Goal: Task Accomplishment & Management: Manage account settings

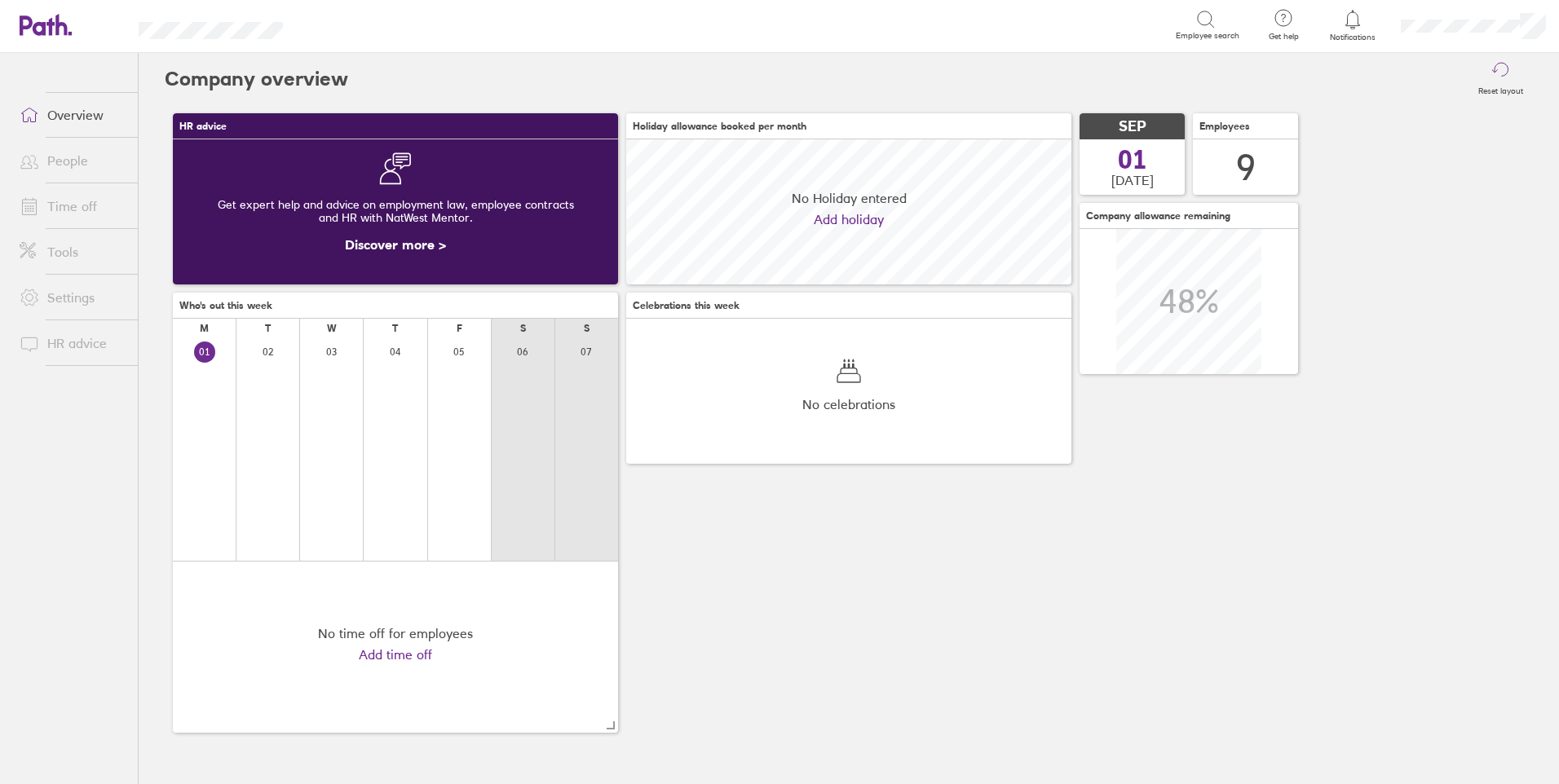
scroll to position [145, 445]
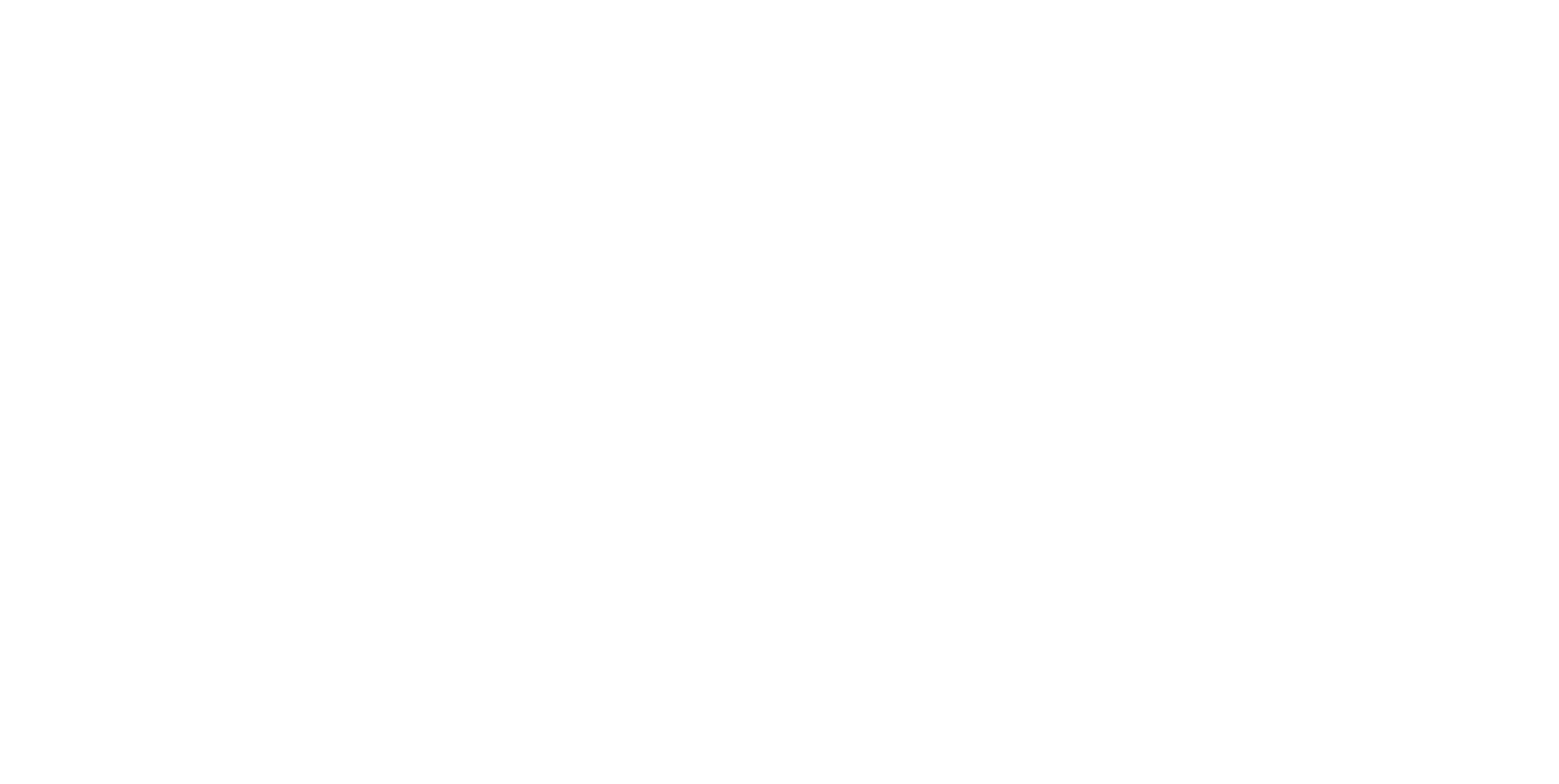
click at [1193, 95] on div at bounding box center [780, 392] width 1559 height 784
drag, startPoint x: 830, startPoint y: 129, endPoint x: 431, endPoint y: 26, distance: 412.1
click at [818, 128] on div at bounding box center [780, 392] width 1559 height 784
click at [858, 609] on div at bounding box center [780, 392] width 1559 height 784
click at [347, 414] on div at bounding box center [780, 392] width 1559 height 784
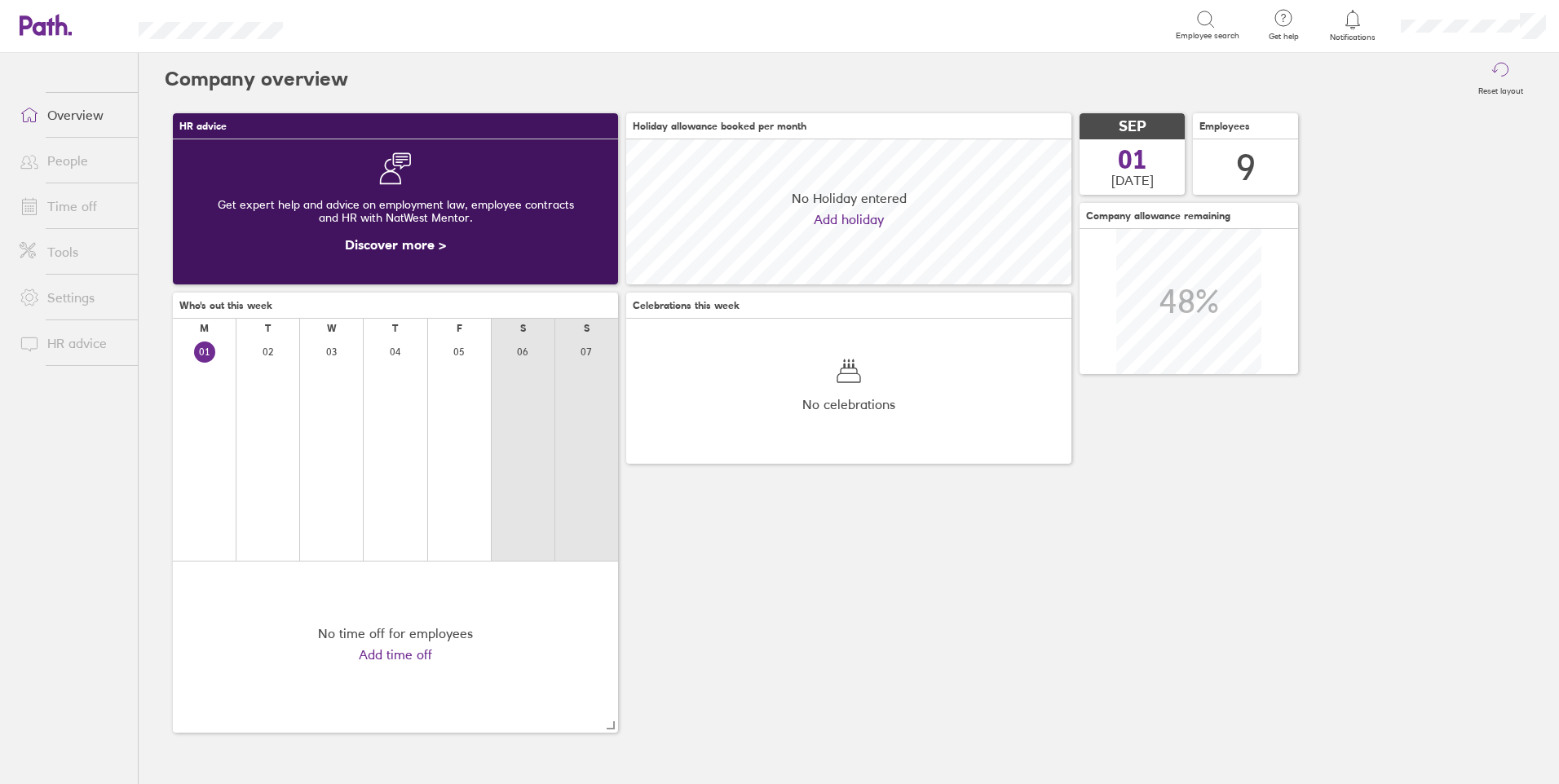
scroll to position [145, 445]
click at [1343, 10] on icon at bounding box center [1352, 19] width 19 height 19
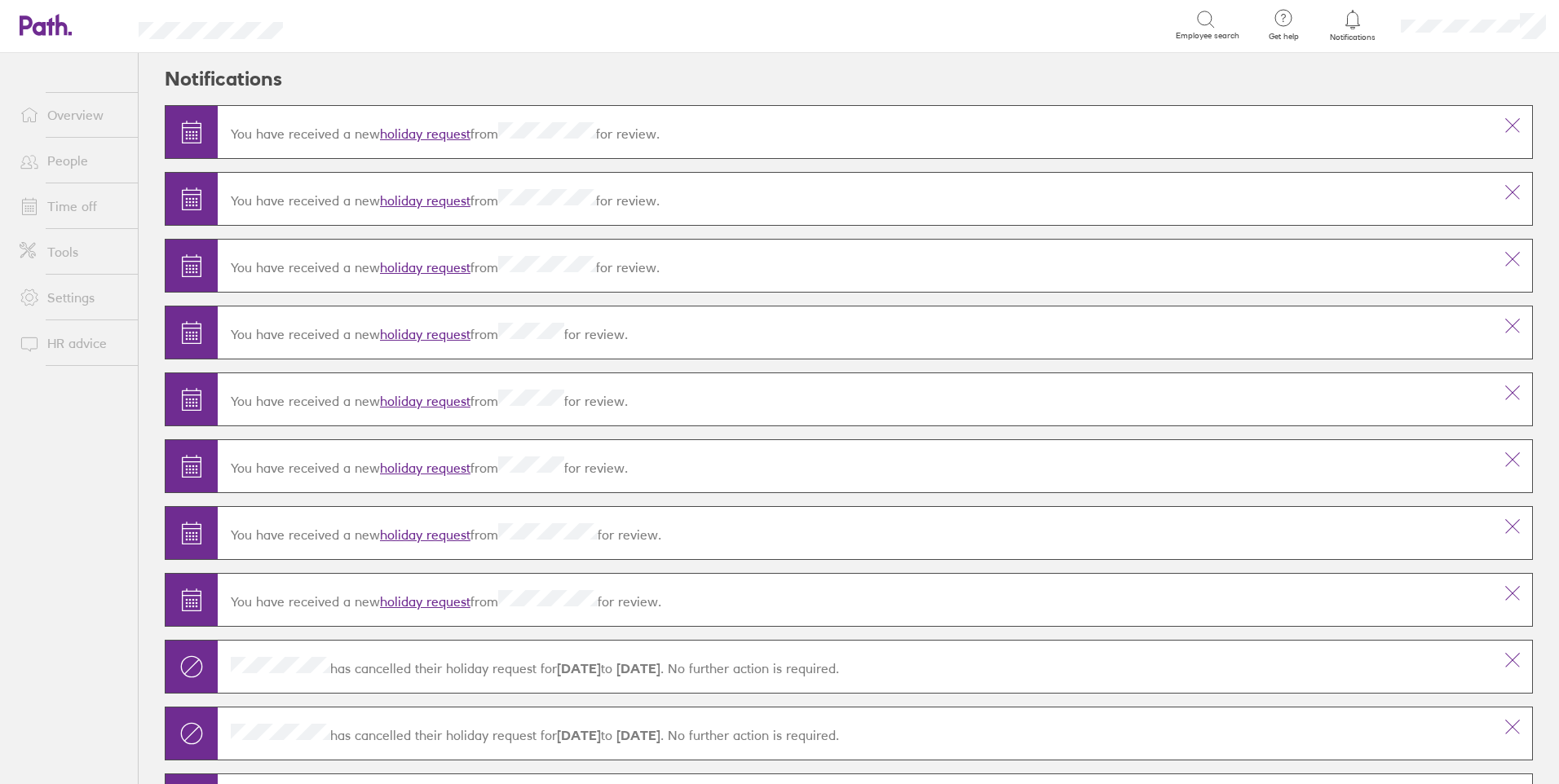
click at [83, 206] on link "Time off" at bounding box center [72, 207] width 131 height 33
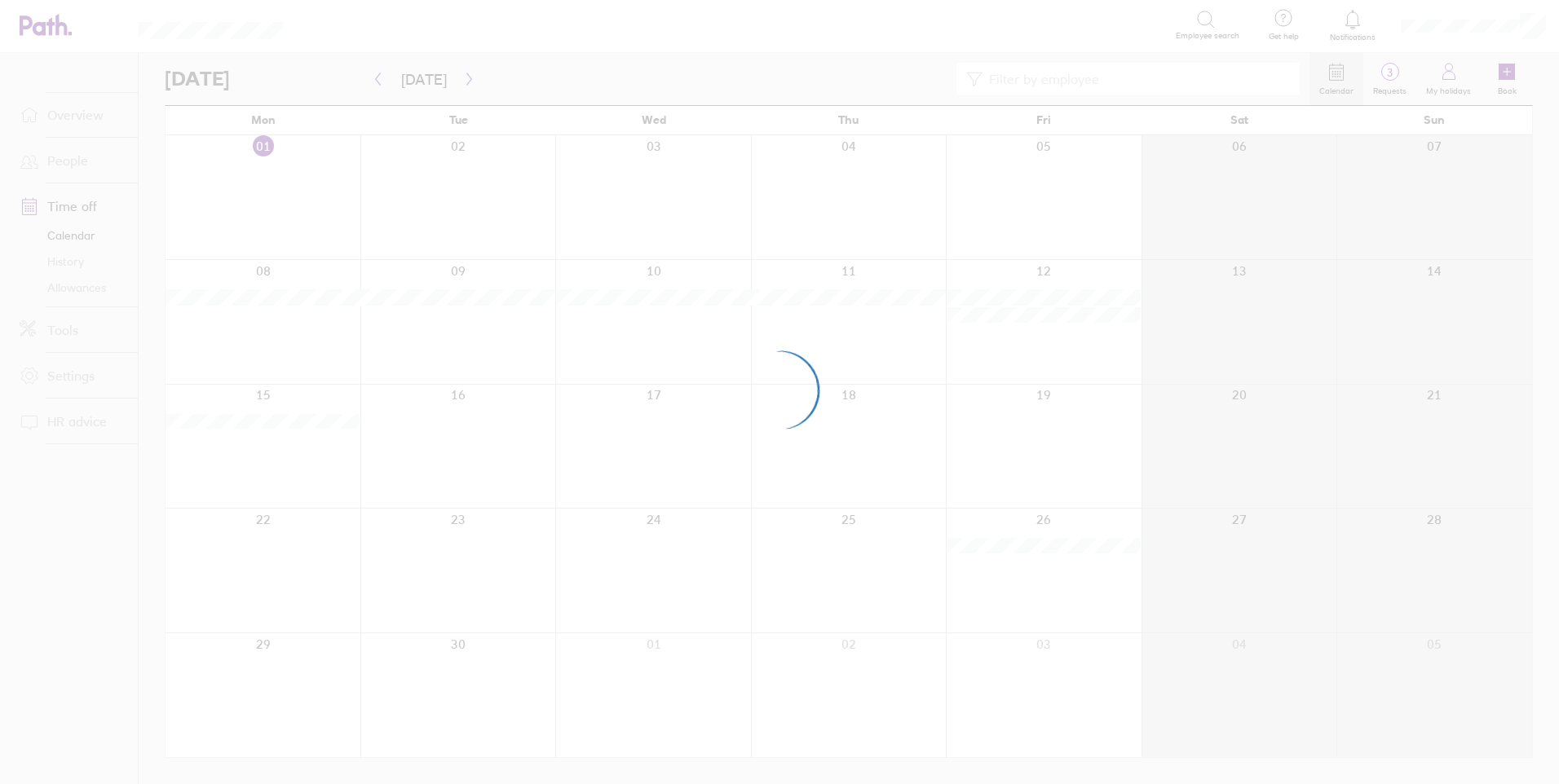
click at [379, 150] on div at bounding box center [780, 392] width 1559 height 784
click at [690, 45] on div at bounding box center [780, 392] width 1559 height 784
drag, startPoint x: 127, startPoint y: 602, endPoint x: 71, endPoint y: 252, distance: 354.5
click at [128, 597] on div at bounding box center [780, 392] width 1559 height 784
click at [71, 91] on div at bounding box center [780, 392] width 1559 height 784
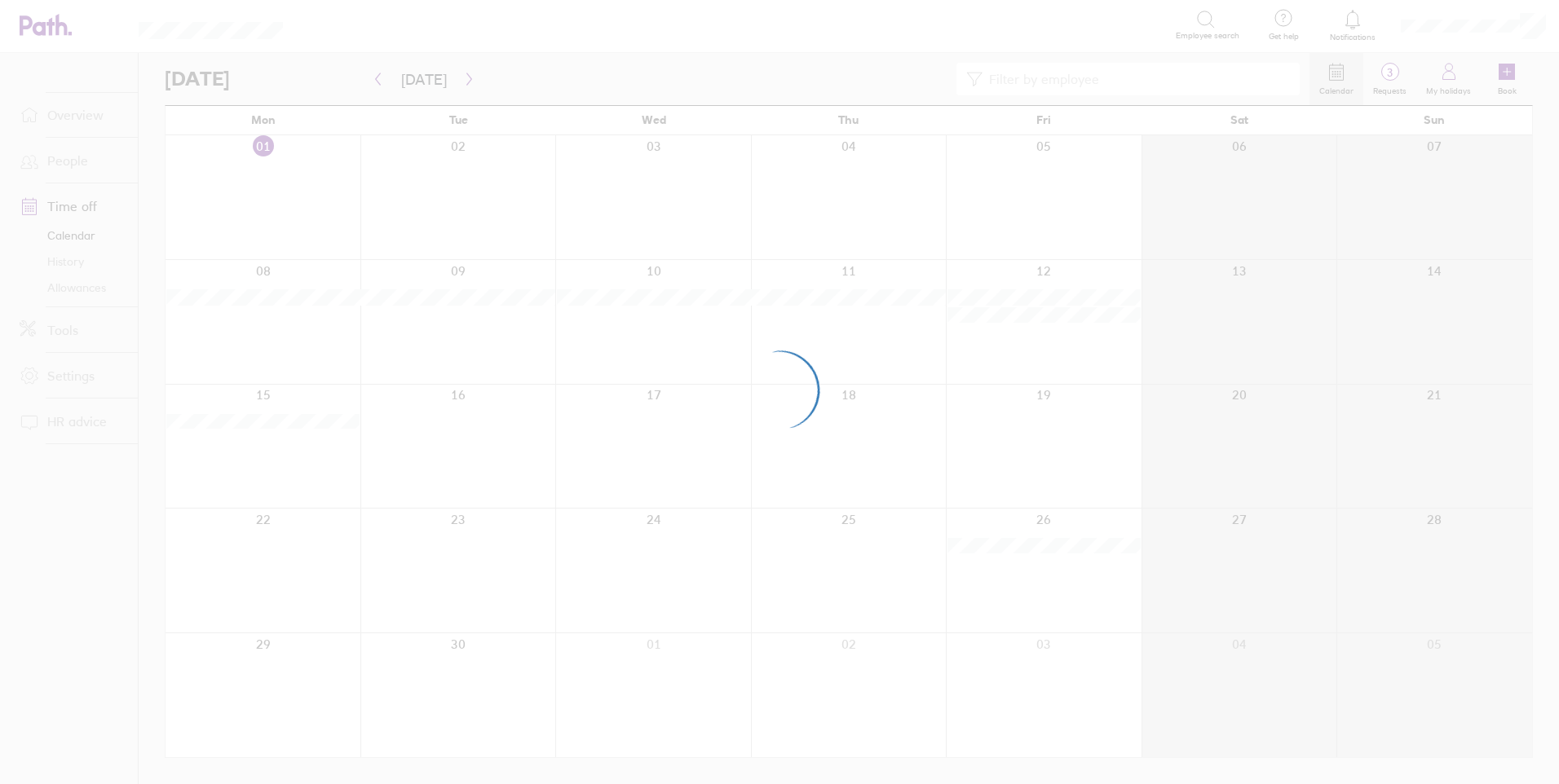
drag, startPoint x: 71, startPoint y: 91, endPoint x: 120, endPoint y: 39, distance: 71.4
click at [120, 39] on div at bounding box center [780, 392] width 1559 height 784
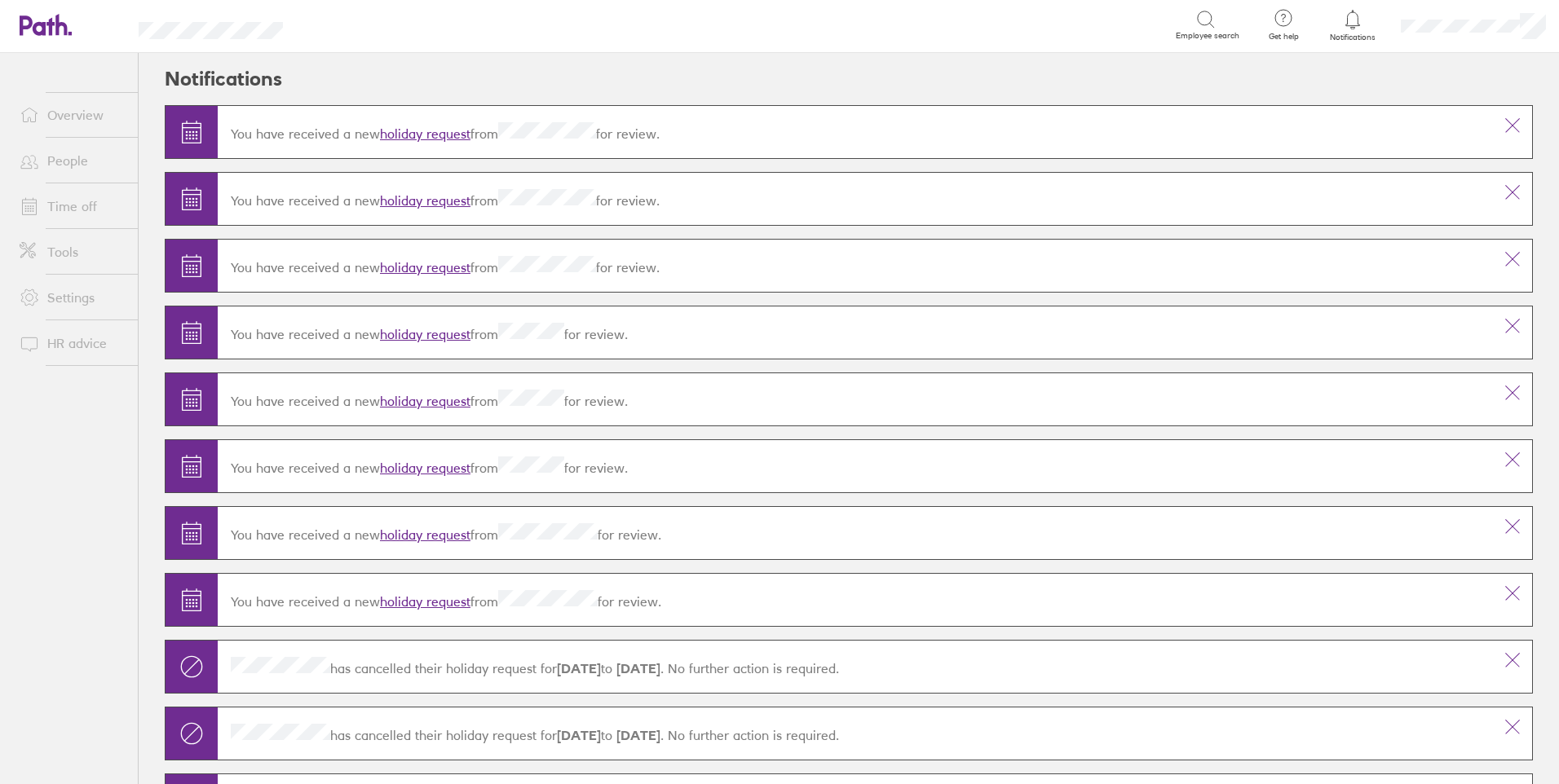
click at [69, 112] on link "Overview" at bounding box center [72, 115] width 131 height 33
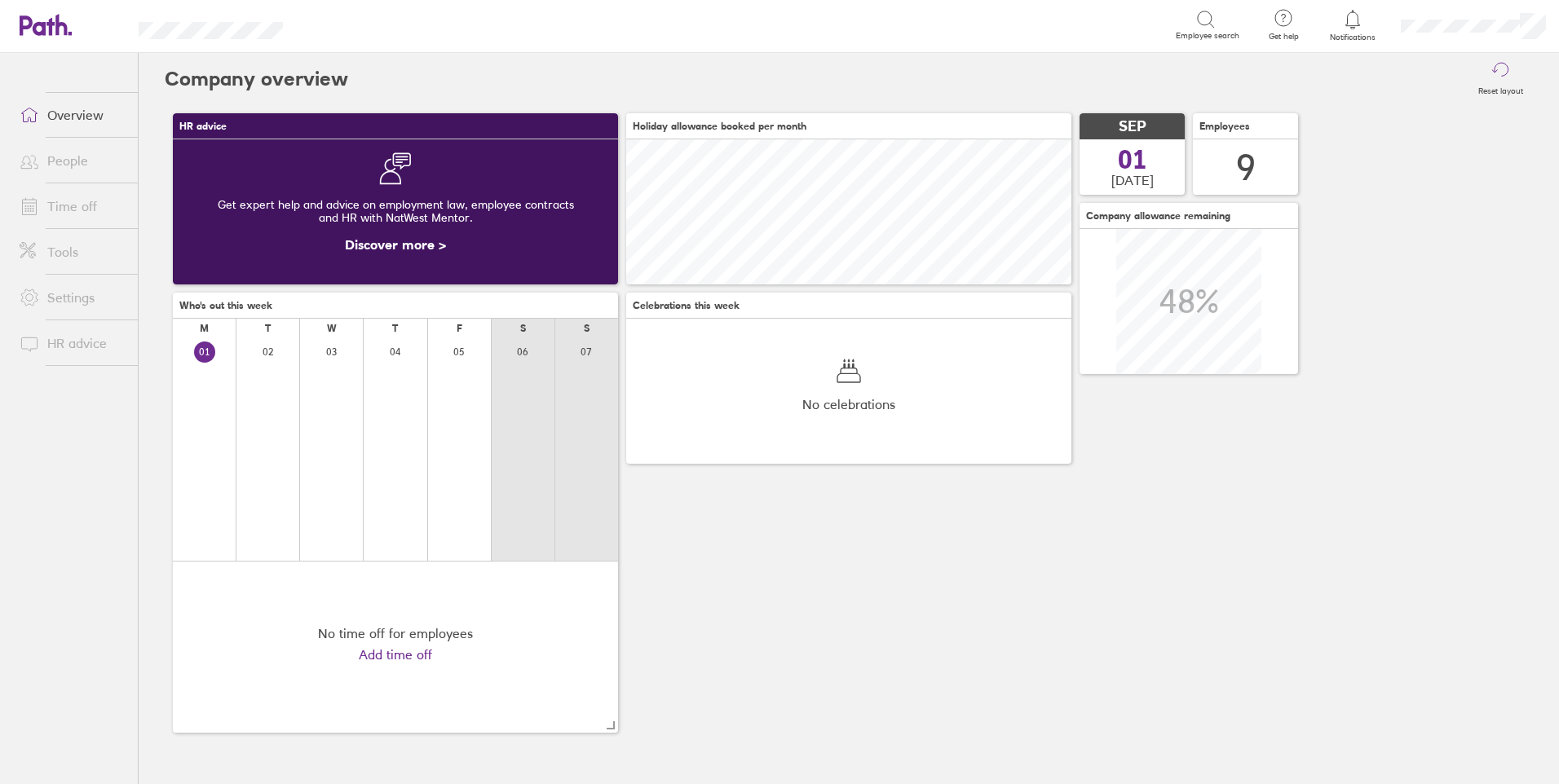
scroll to position [145, 445]
click at [43, 205] on span at bounding box center [27, 206] width 40 height 19
click at [84, 214] on link "Time off" at bounding box center [72, 207] width 131 height 33
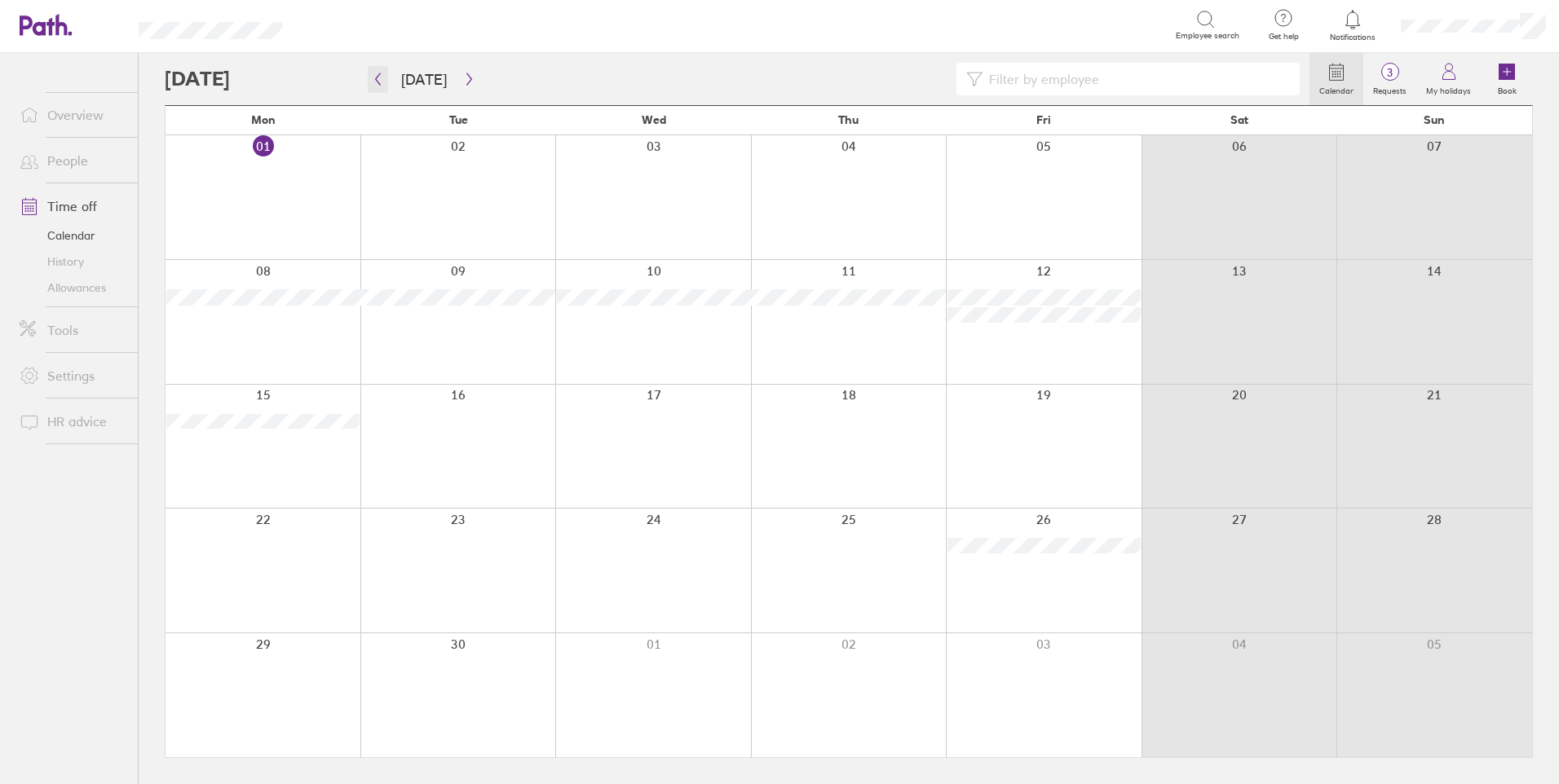
click at [382, 81] on icon "button" at bounding box center [377, 79] width 12 height 13
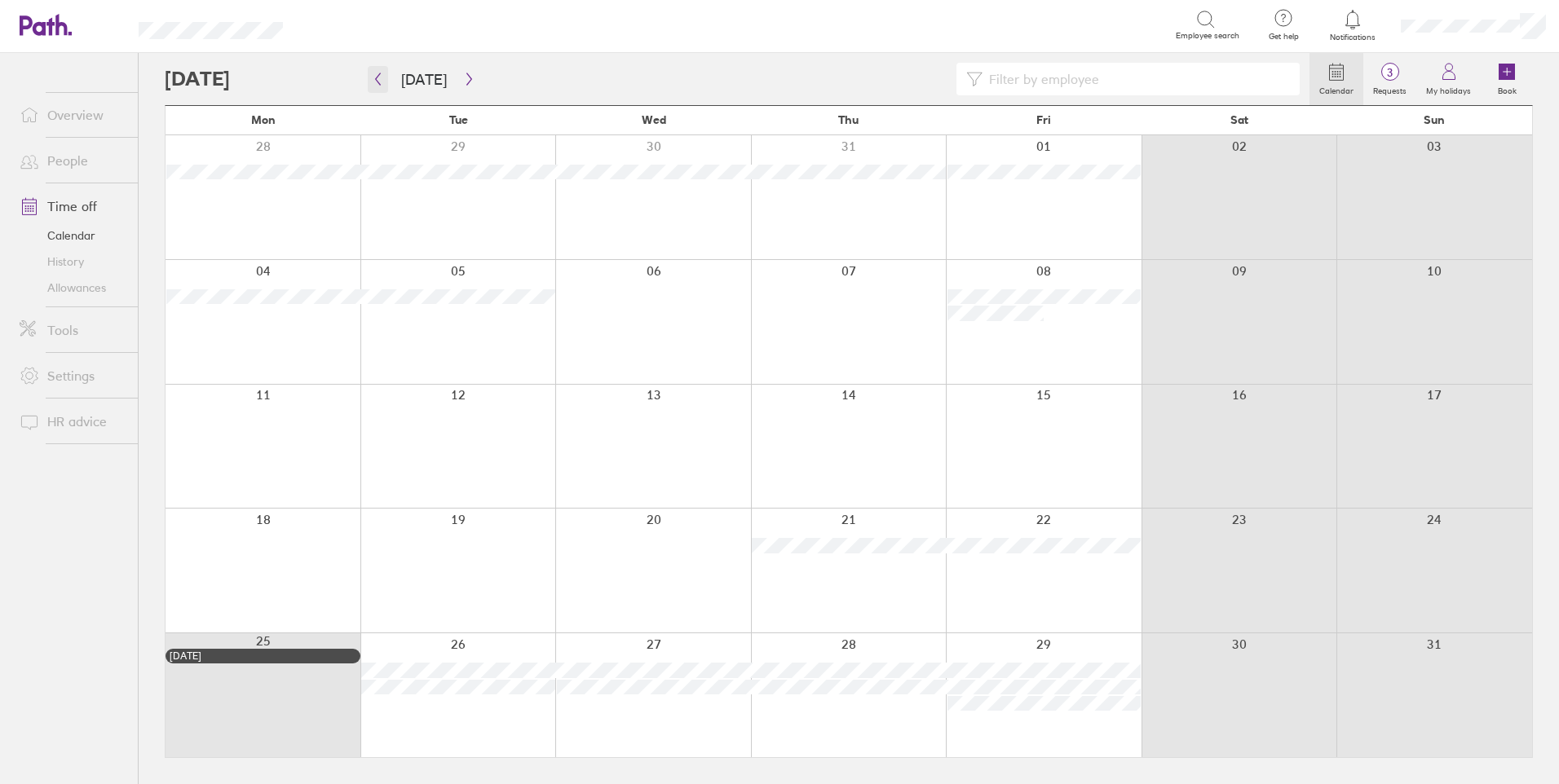
click at [382, 81] on icon "button" at bounding box center [377, 79] width 12 height 13
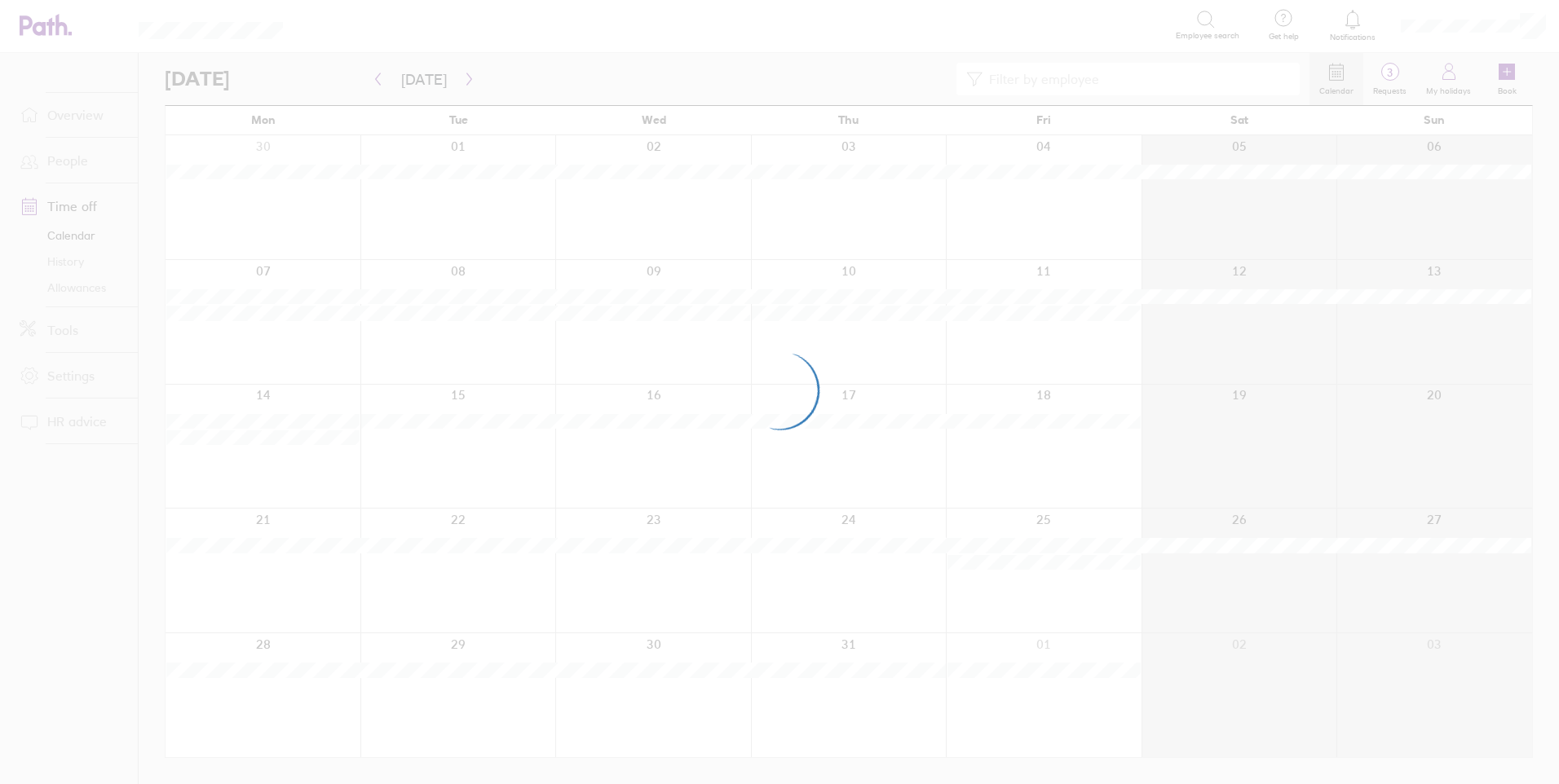
drag, startPoint x: 382, startPoint y: 81, endPoint x: 751, endPoint y: 119, distance: 371.0
click at [751, 119] on div at bounding box center [780, 392] width 1559 height 784
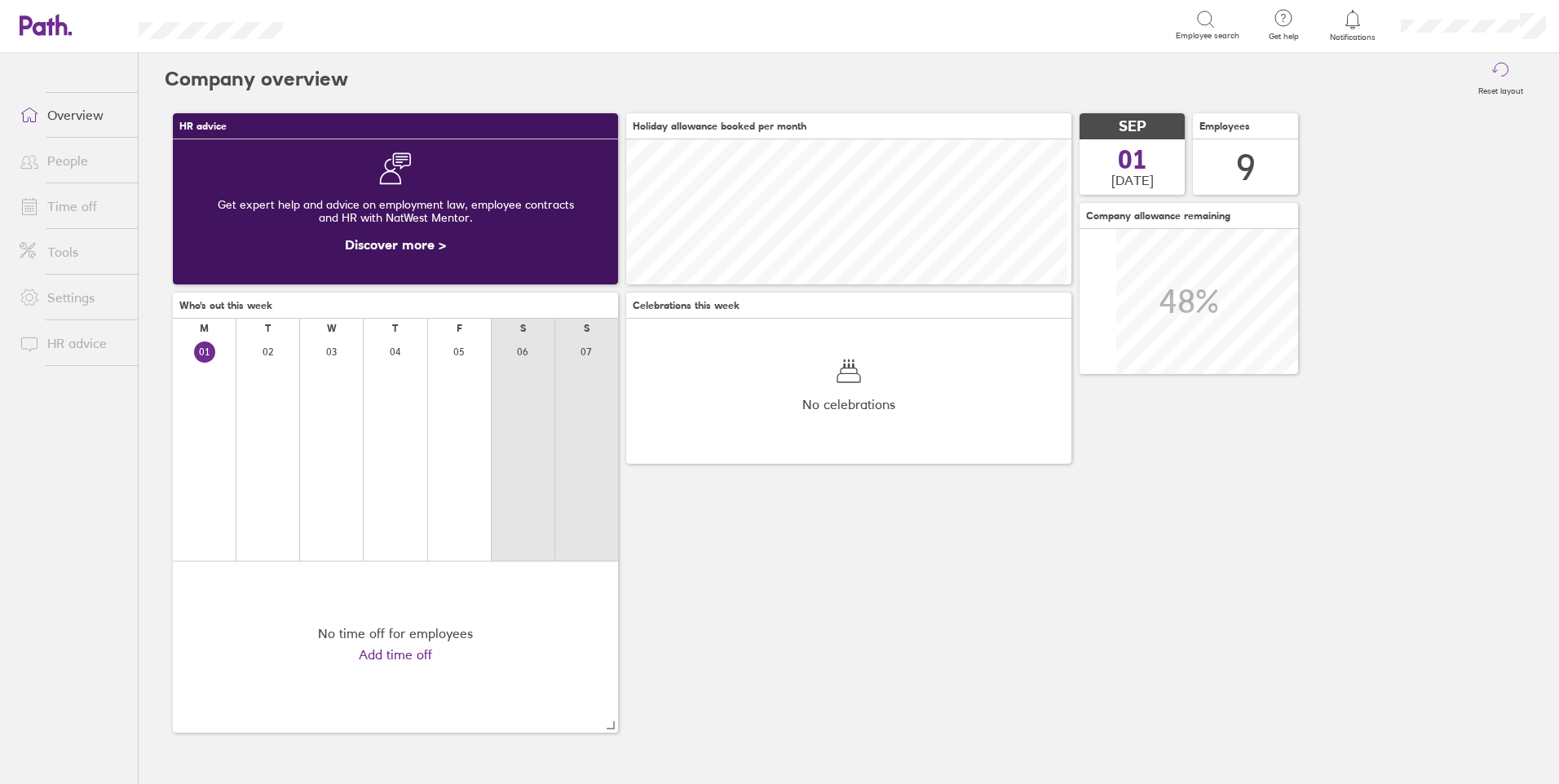
scroll to position [145, 445]
click at [280, 350] on div at bounding box center [267, 450] width 63 height 222
drag, startPoint x: 279, startPoint y: 325, endPoint x: 259, endPoint y: 310, distance: 25.0
click at [274, 325] on div "T" at bounding box center [267, 328] width 63 height 19
click at [259, 310] on span "Who's out this week" at bounding box center [225, 306] width 93 height 11
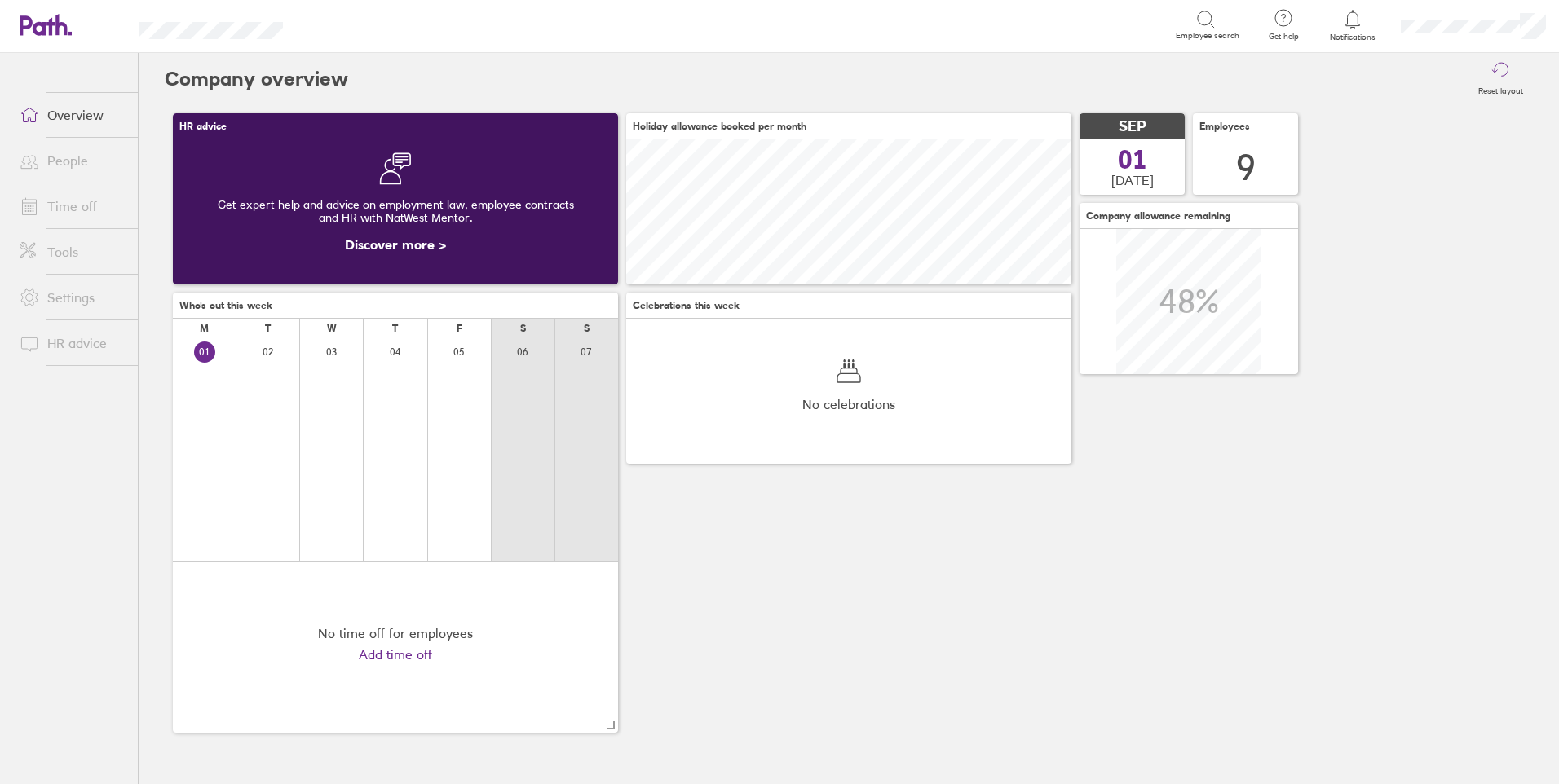
click at [213, 291] on div "HR advice Get expert help and advice on employment law, employee contracts and …" at bounding box center [848, 423] width 1368 height 636
click at [199, 296] on h3 "Who's out this week" at bounding box center [395, 306] width 445 height 26
click at [66, 206] on link "Time off" at bounding box center [72, 207] width 131 height 33
